Goal: Transaction & Acquisition: Purchase product/service

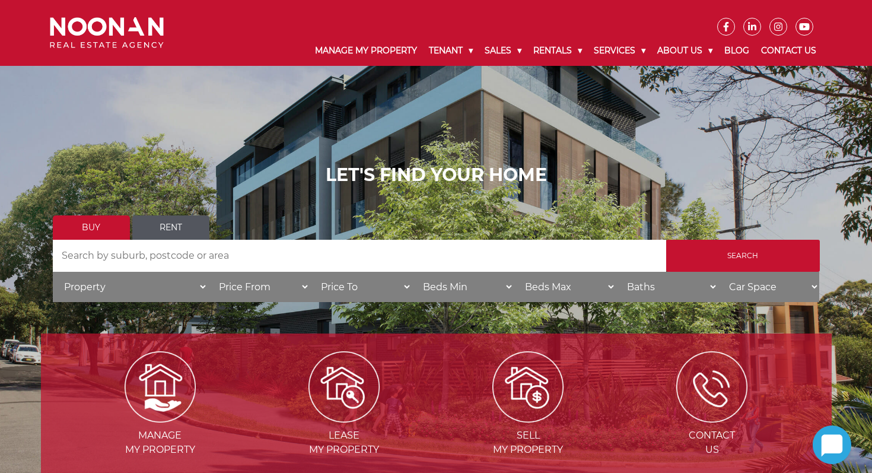
click at [173, 227] on link "Rent" at bounding box center [170, 227] width 77 height 24
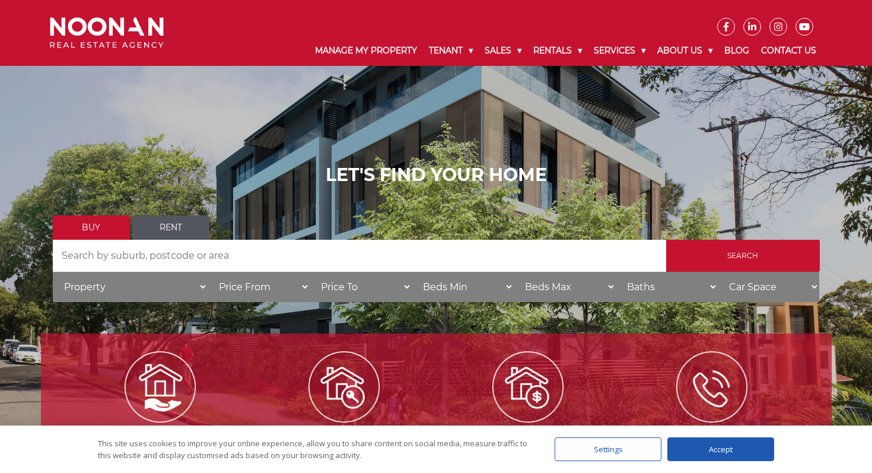
click at [164, 249] on input "Search by Address" at bounding box center [359, 256] width 613 height 32
type input "2196"
click at [666, 240] on input "Search" at bounding box center [743, 256] width 154 height 32
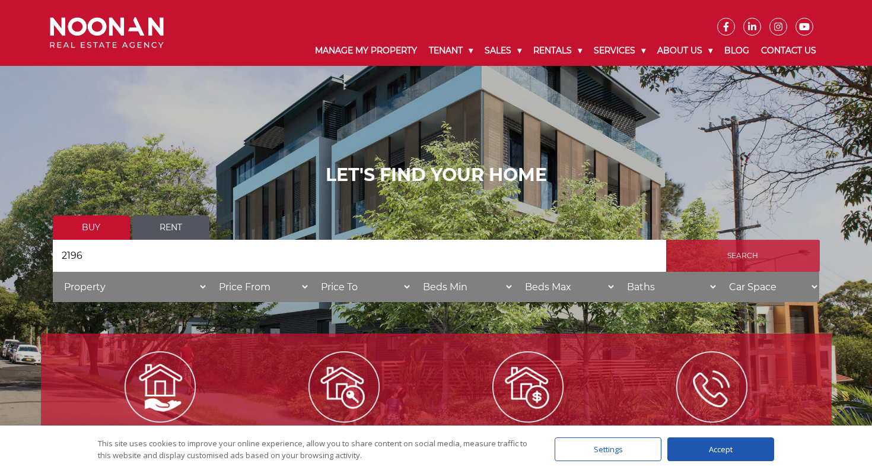
click at [775, 256] on input "Search" at bounding box center [743, 256] width 154 height 32
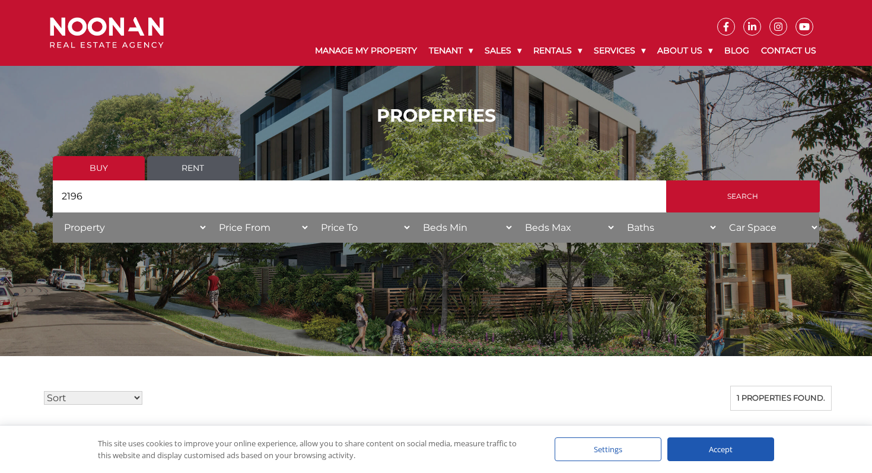
click at [168, 170] on link "Rent" at bounding box center [193, 168] width 92 height 24
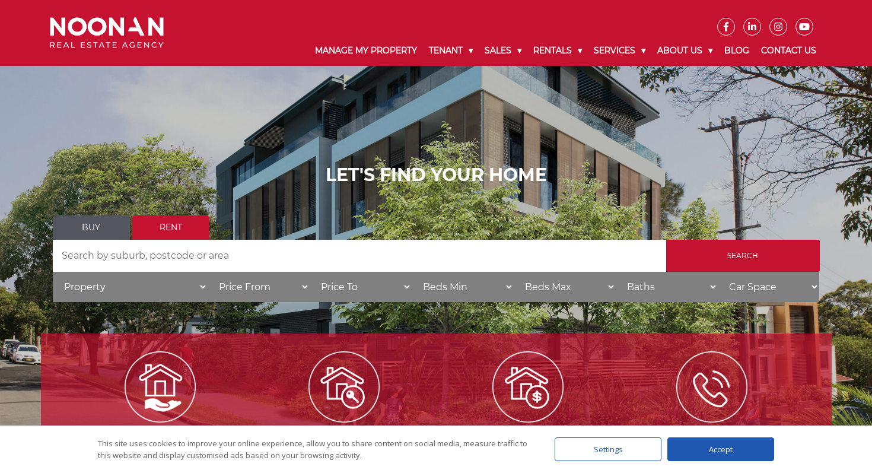
click at [500, 247] on input "Search by Address" at bounding box center [359, 256] width 613 height 32
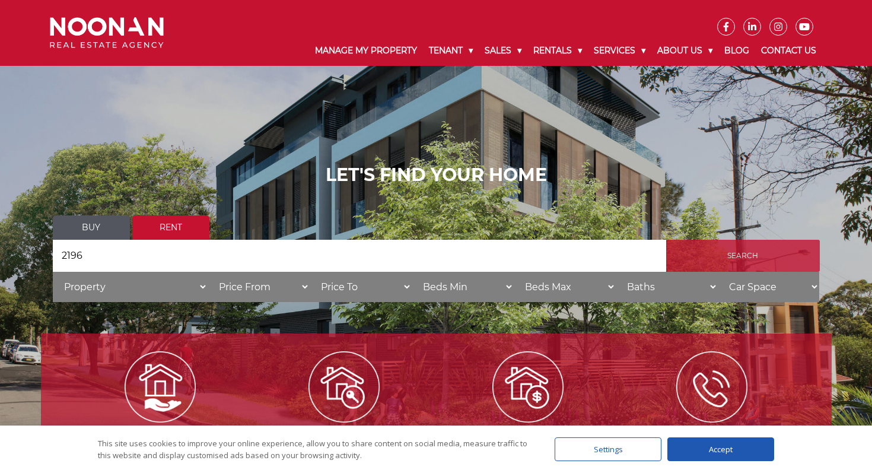
type input "2196"
click at [740, 260] on input "Search" at bounding box center [743, 256] width 154 height 32
